Goal: Information Seeking & Learning: Learn about a topic

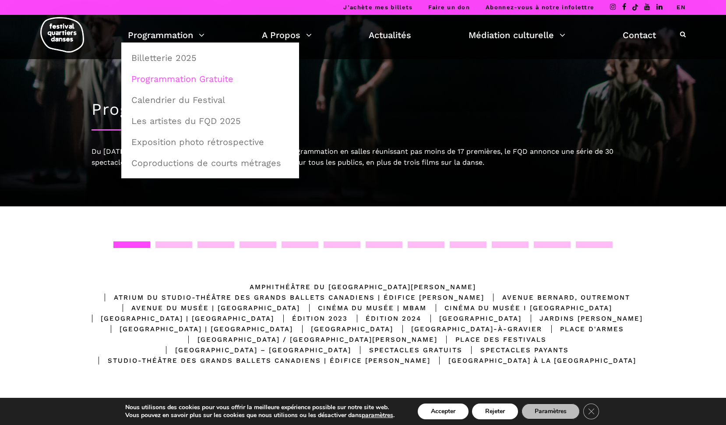
click at [180, 74] on link "Programmation Gratuite" at bounding box center [210, 79] width 168 height 20
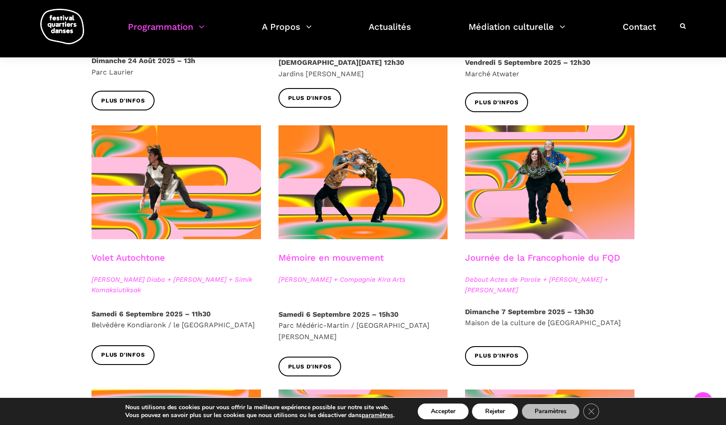
scroll to position [400, 0]
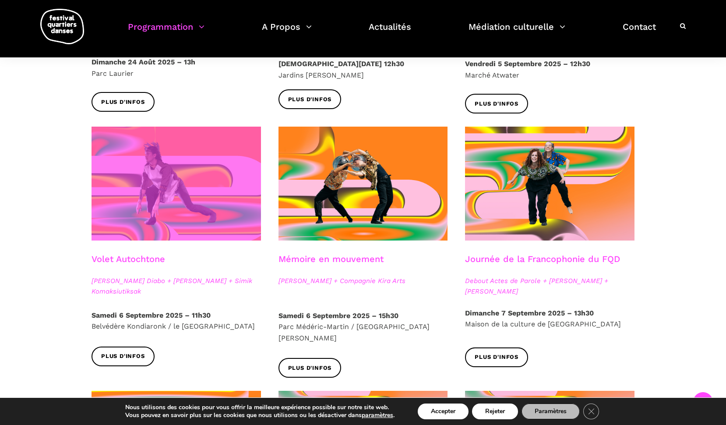
click at [120, 165] on span at bounding box center [175, 182] width 169 height 113
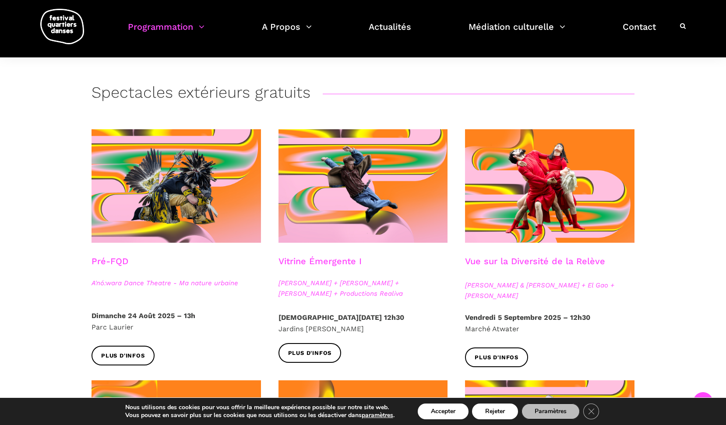
scroll to position [147, 0]
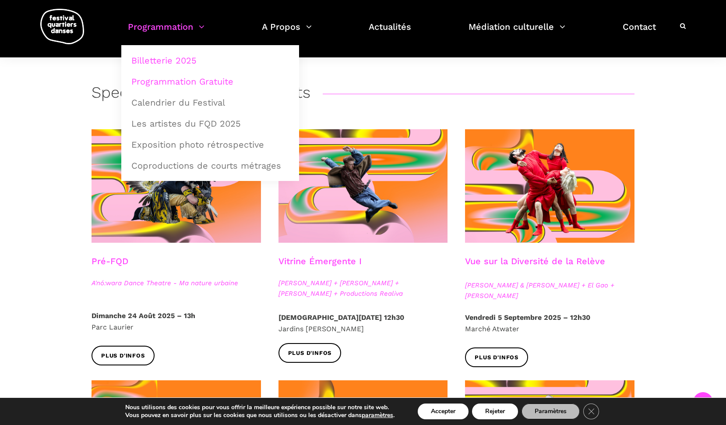
click at [170, 62] on link "Billetterie 2025" at bounding box center [210, 60] width 168 height 20
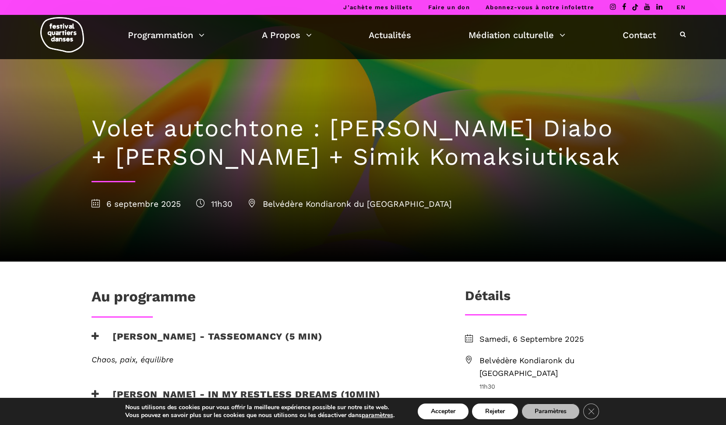
click at [303, 202] on span "Belvédère Kondiaronk du Mont Royal" at bounding box center [350, 204] width 204 height 10
drag, startPoint x: 413, startPoint y: 202, endPoint x: 263, endPoint y: 208, distance: 150.7
click at [263, 208] on div "6 septembre 2025 11h30 Belvédère Kondiaronk du Mont Royal" at bounding box center [362, 203] width 543 height 13
copy span "Belvédère Kondiaronk du Mont Royal"
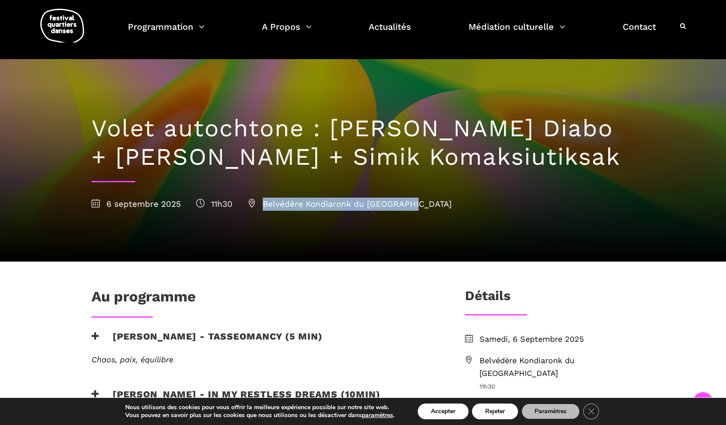
scroll to position [196, 0]
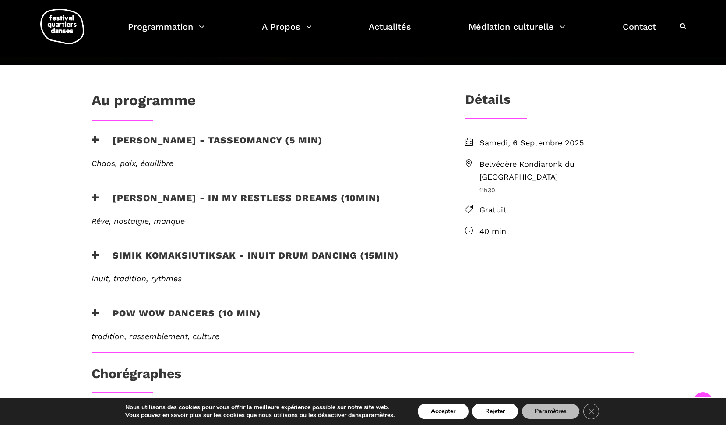
click at [177, 197] on h3 "Ryleigh Mayo - In my restless dreams (10min)" at bounding box center [235, 203] width 289 height 22
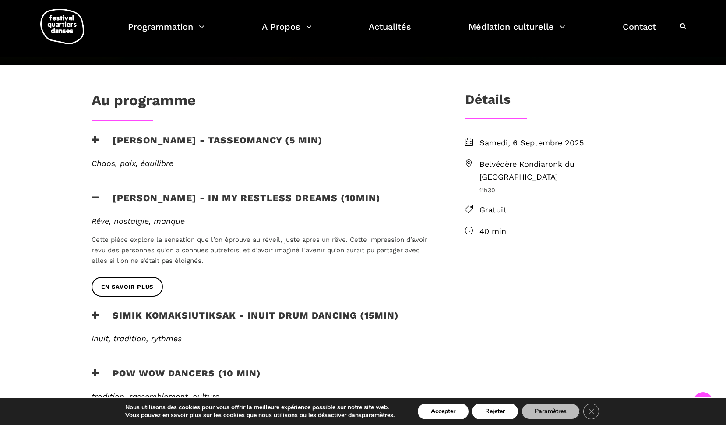
click at [161, 191] on div "En savoir plus" at bounding box center [264, 185] width 362 height 13
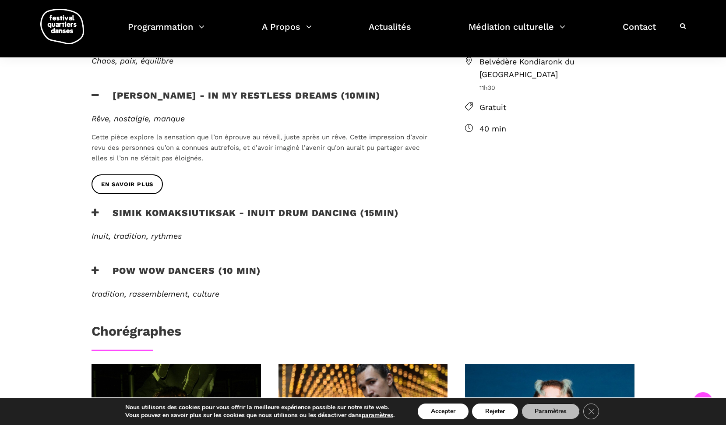
scroll to position [304, 0]
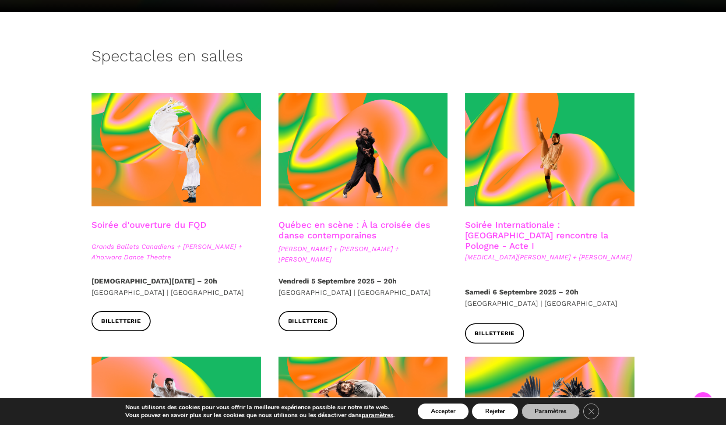
scroll to position [184, 0]
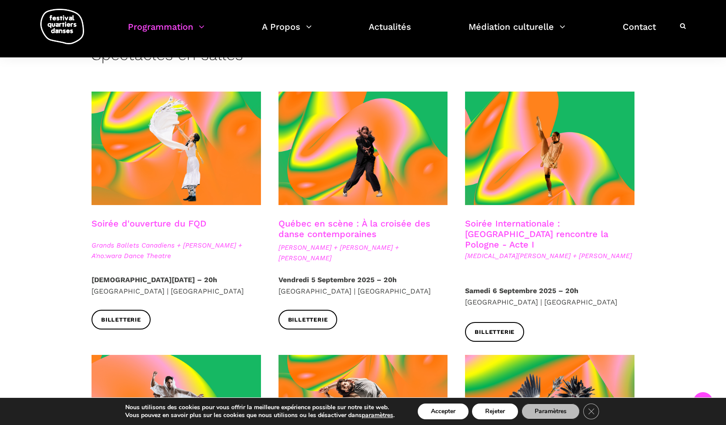
click at [318, 230] on link "Québec en scène : À la croisée des danse contemporaines" at bounding box center [354, 228] width 152 height 21
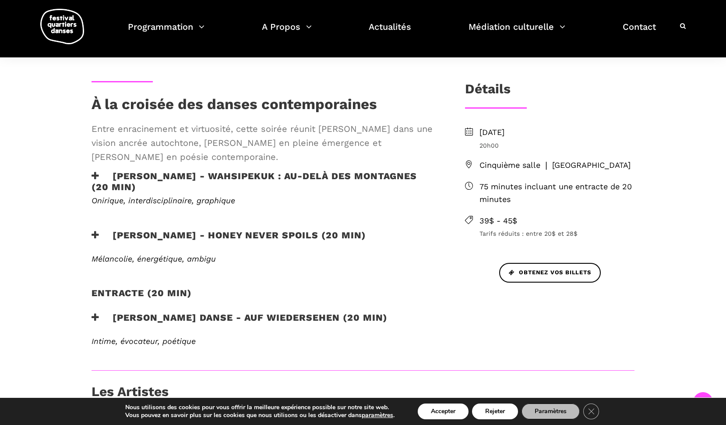
scroll to position [205, 0]
